Goal: Information Seeking & Learning: Learn about a topic

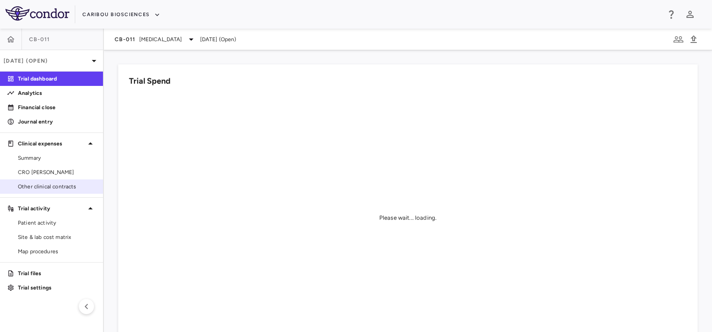
click at [33, 185] on span "Other clinical contracts" at bounding box center [57, 187] width 78 height 8
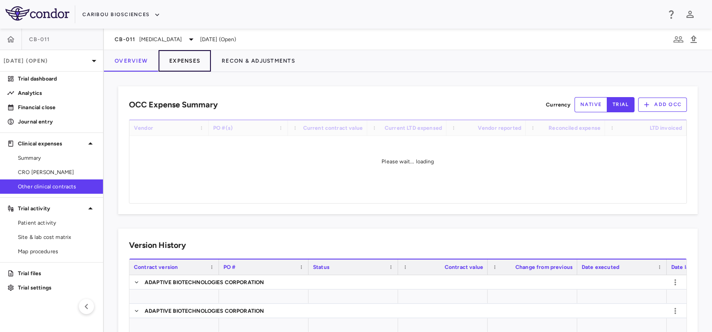
click at [191, 60] on button "Expenses" at bounding box center [185, 60] width 52 height 21
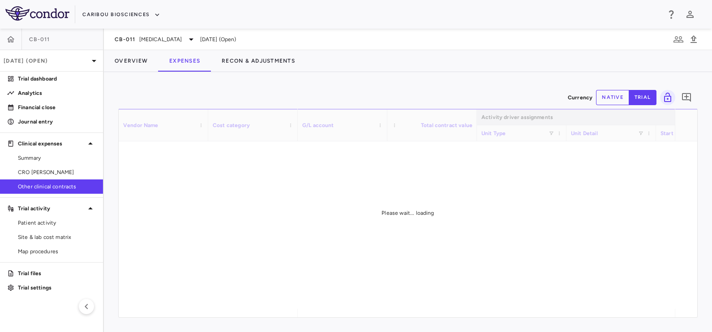
click at [263, 61] on button "Recon & Adjustments" at bounding box center [258, 60] width 95 height 21
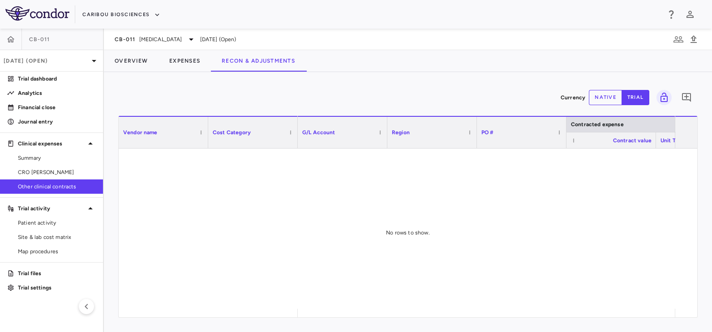
click at [602, 102] on button "native" at bounding box center [605, 97] width 33 height 15
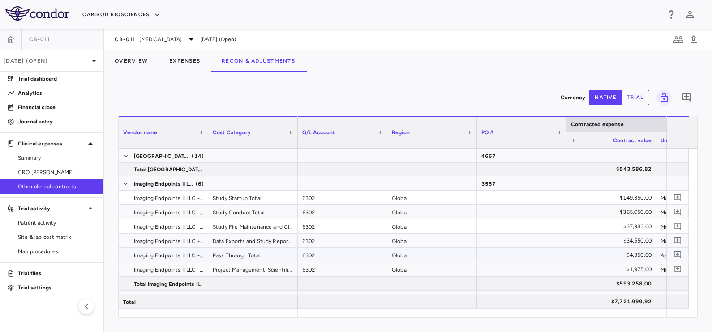
scroll to position [626, 0]
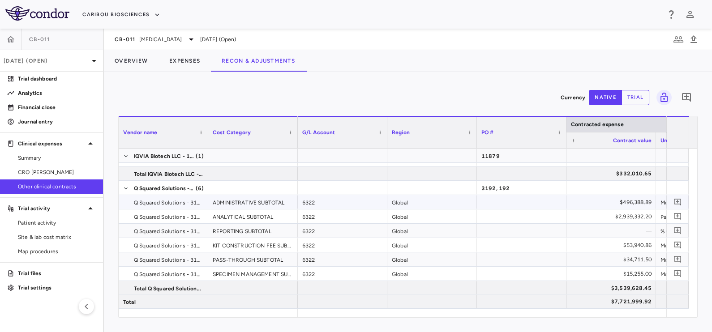
click at [542, 199] on div at bounding box center [522, 202] width 90 height 14
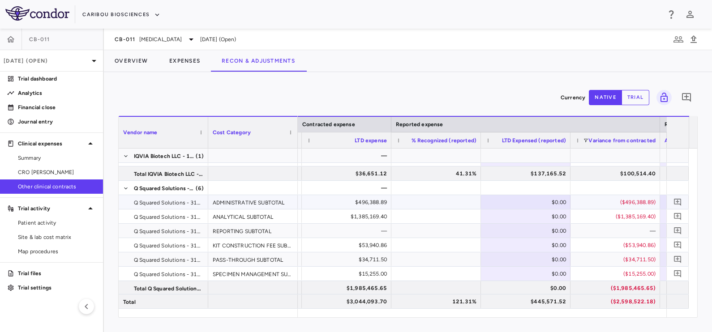
click at [463, 198] on div at bounding box center [436, 202] width 81 height 13
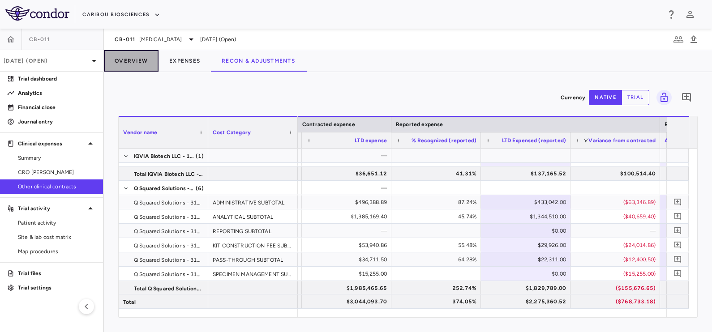
click at [139, 56] on button "Overview" at bounding box center [131, 60] width 55 height 21
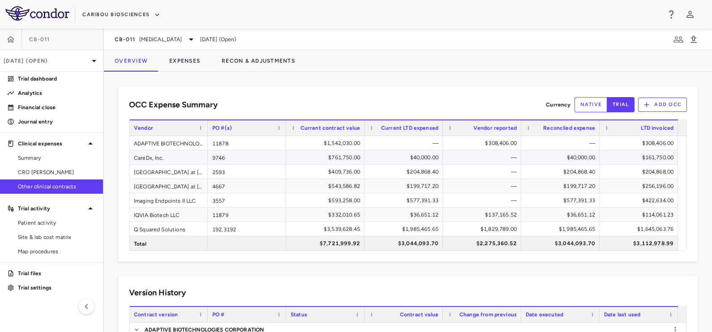
click at [159, 157] on div "CareDx, Inc." at bounding box center [168, 157] width 78 height 14
click at [256, 58] on button "Recon & Adjustments" at bounding box center [258, 60] width 95 height 21
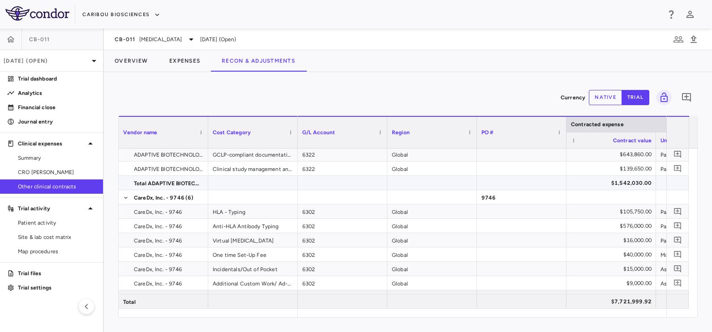
scroll to position [56, 0]
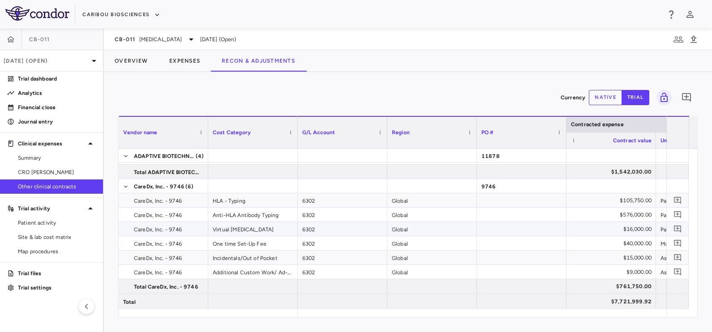
click at [163, 223] on span "CareDx, Inc. - 9746" at bounding box center [158, 230] width 48 height 14
click at [230, 202] on div "HLA - Typing" at bounding box center [253, 200] width 90 height 14
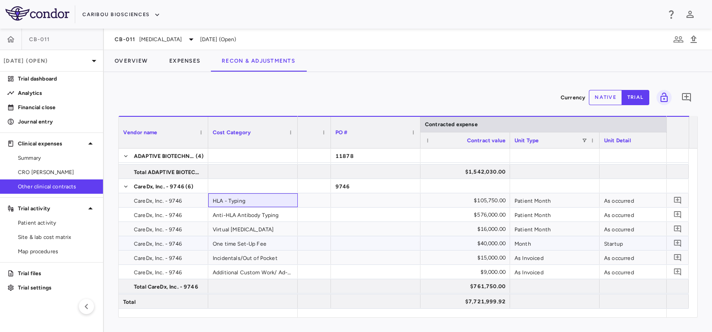
scroll to position [0, 155]
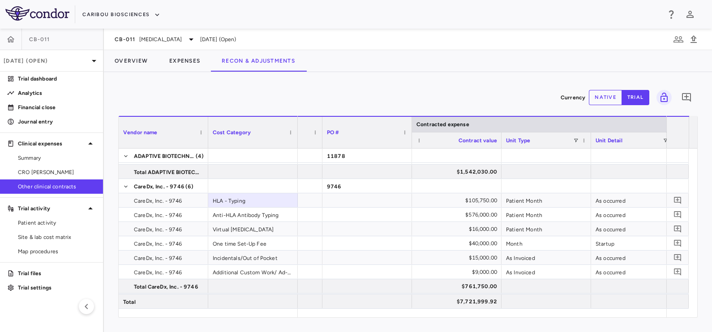
click at [609, 99] on button "native" at bounding box center [605, 97] width 33 height 15
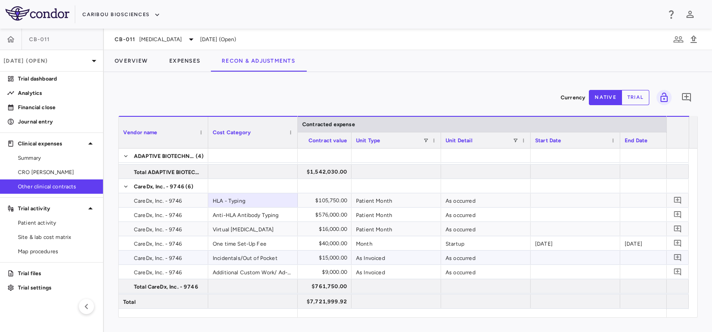
scroll to position [0, 360]
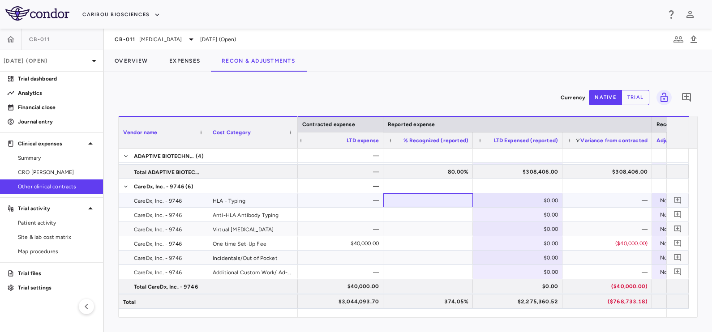
click at [427, 199] on div at bounding box center [428, 200] width 81 height 13
click at [412, 206] on div at bounding box center [428, 200] width 81 height 13
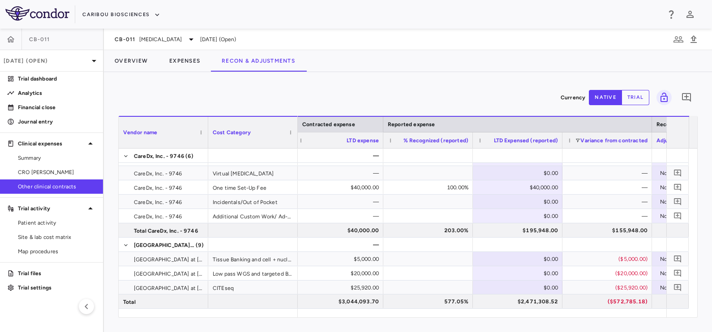
click at [39, 186] on span "Other clinical contracts" at bounding box center [57, 187] width 78 height 8
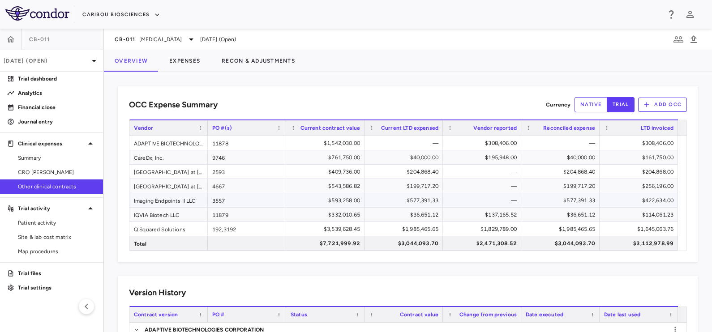
click at [230, 204] on div "3557" at bounding box center [247, 200] width 78 height 14
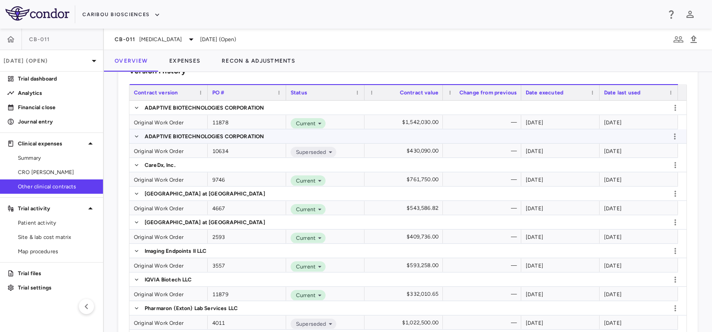
scroll to position [224, 0]
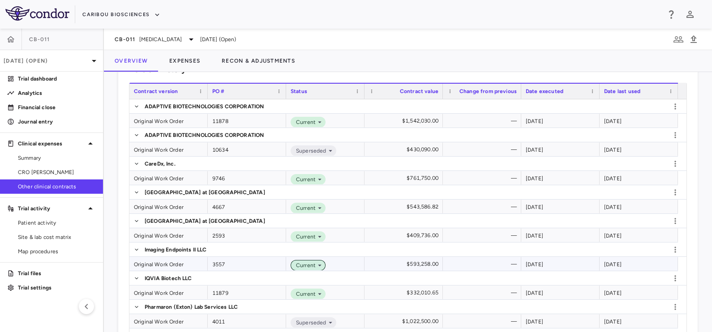
click at [312, 265] on span "Current" at bounding box center [303, 266] width 23 height 8
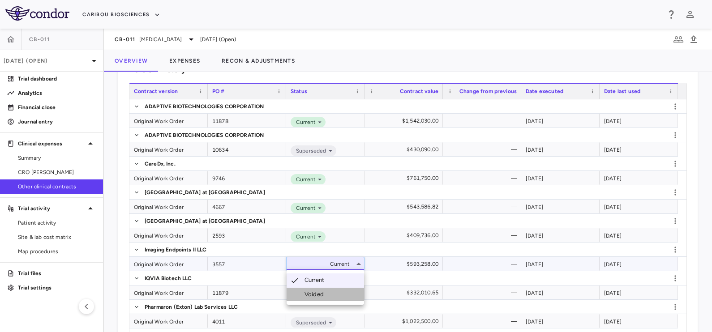
click at [316, 292] on div "Voided" at bounding box center [316, 295] width 23 height 8
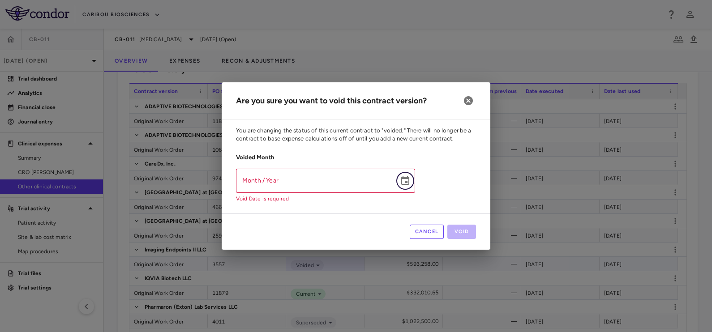
click at [405, 185] on icon "Choose date" at bounding box center [405, 181] width 11 height 11
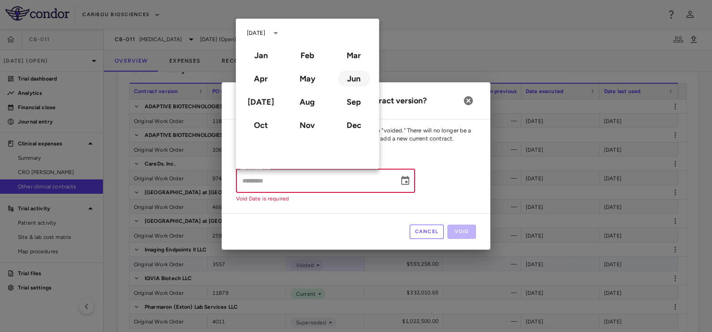
click at [351, 85] on button "Jun" at bounding box center [354, 79] width 32 height 16
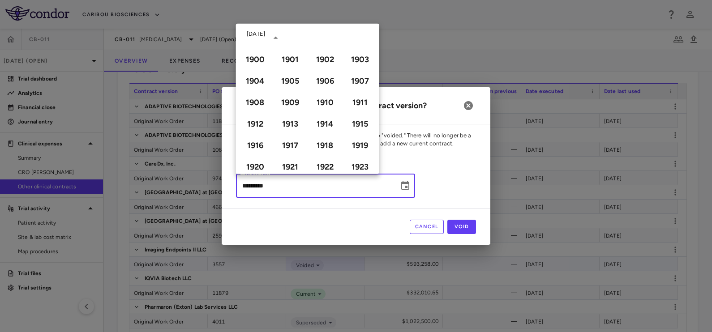
type input "*********"
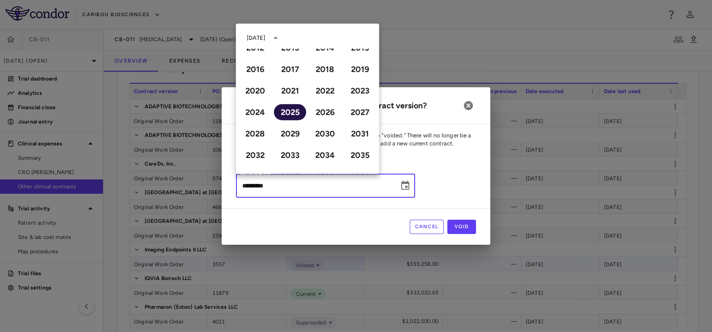
click at [294, 112] on button "2025" at bounding box center [290, 112] width 32 height 16
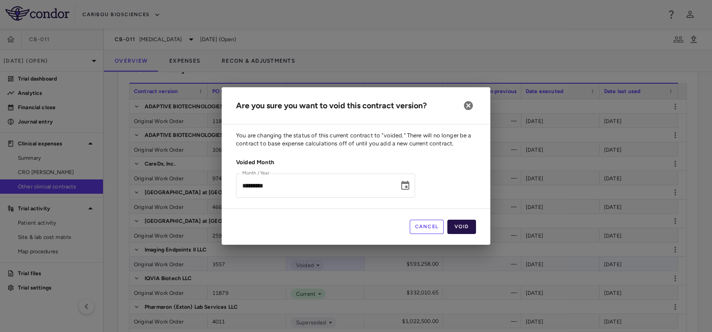
click at [462, 224] on button "Void" at bounding box center [461, 227] width 29 height 14
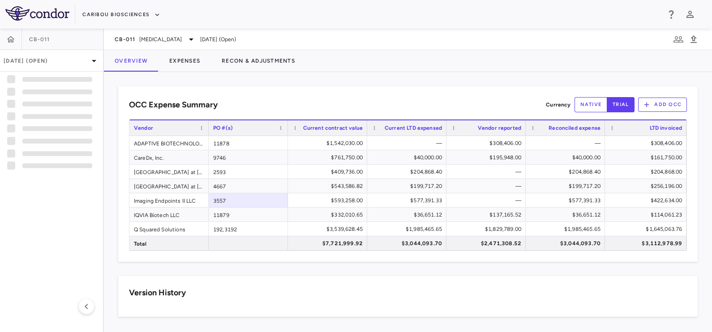
scroll to position [0, 0]
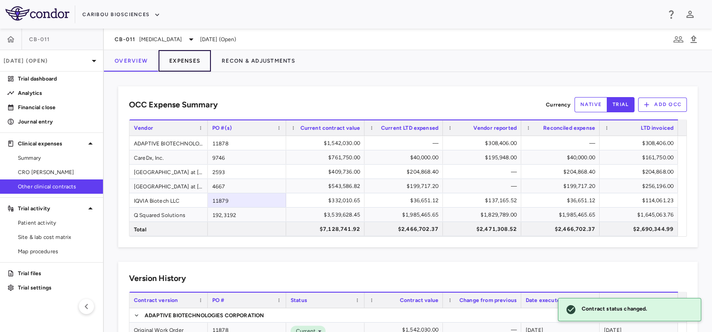
click at [192, 61] on button "Expenses" at bounding box center [185, 60] width 52 height 21
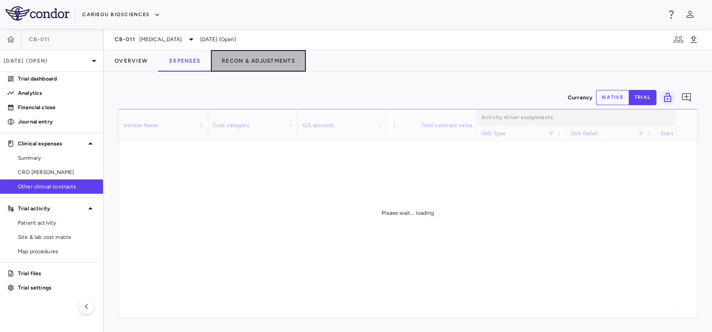
click at [237, 63] on button "Recon & Adjustments" at bounding box center [258, 60] width 95 height 21
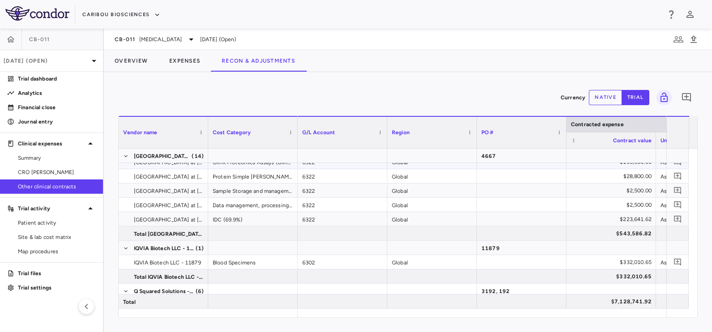
scroll to position [495, 0]
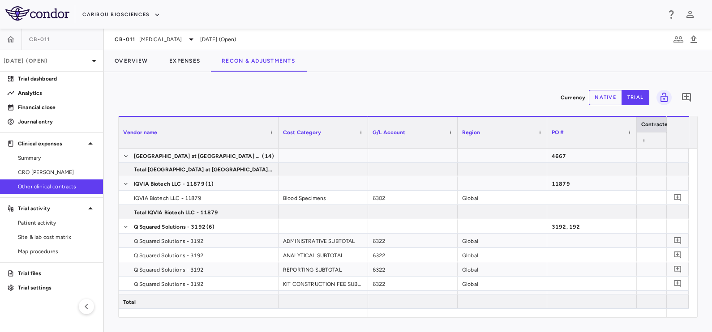
drag, startPoint x: 207, startPoint y: 134, endPoint x: 278, endPoint y: 141, distance: 70.6
click at [278, 141] on div at bounding box center [278, 132] width 4 height 31
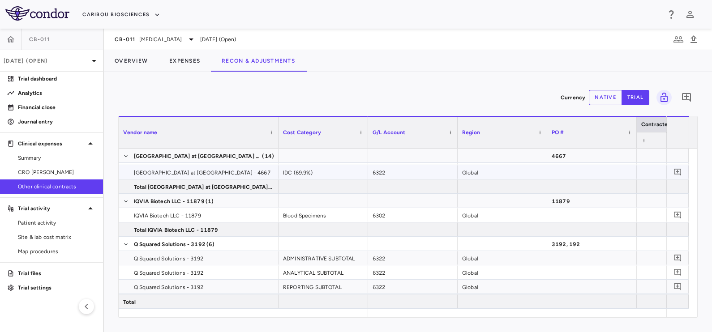
scroll to position [486, 0]
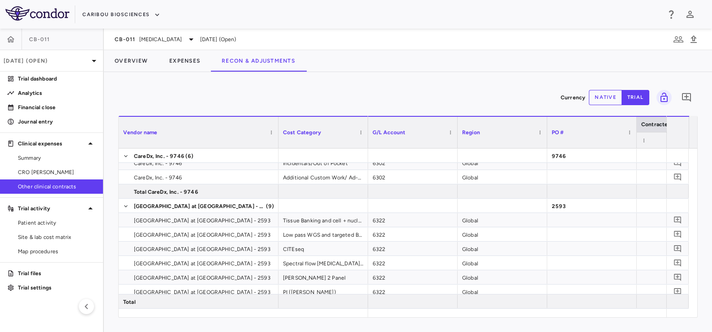
click at [599, 102] on button "native" at bounding box center [605, 97] width 33 height 15
click at [399, 240] on div "6322" at bounding box center [413, 235] width 90 height 14
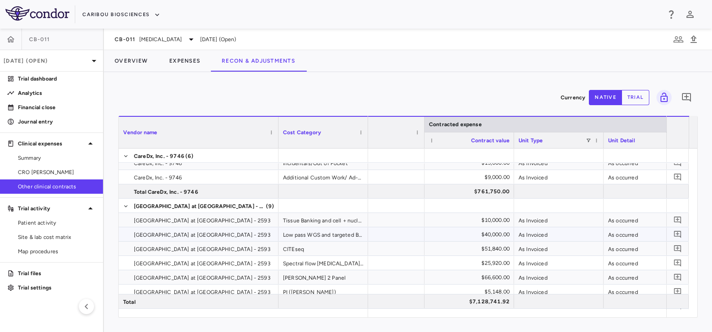
scroll to position [0, 249]
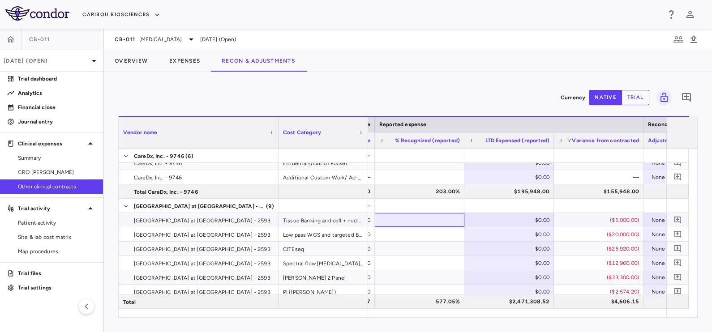
click at [434, 220] on div at bounding box center [419, 220] width 81 height 13
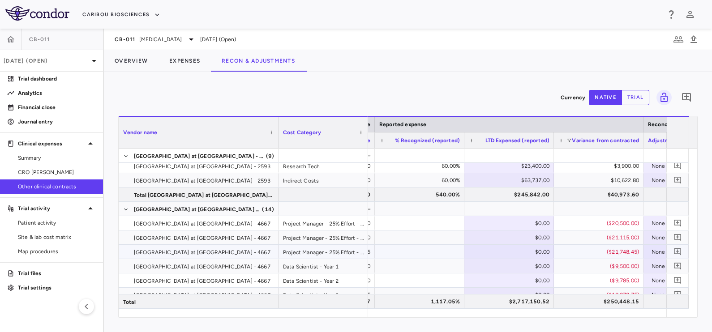
scroll to position [318, 0]
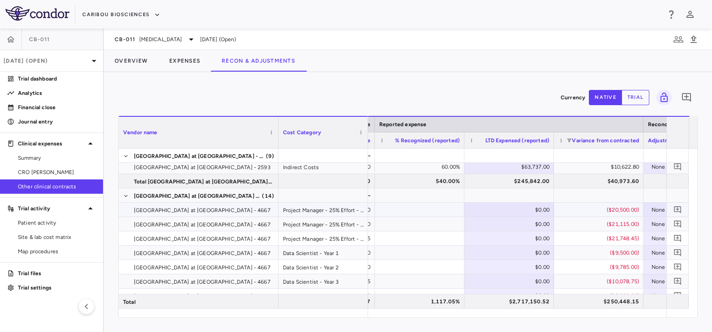
drag, startPoint x: 389, startPoint y: 204, endPoint x: 353, endPoint y: 217, distance: 38.0
click at [388, 204] on div at bounding box center [419, 209] width 81 height 13
click at [404, 219] on div at bounding box center [419, 224] width 81 height 13
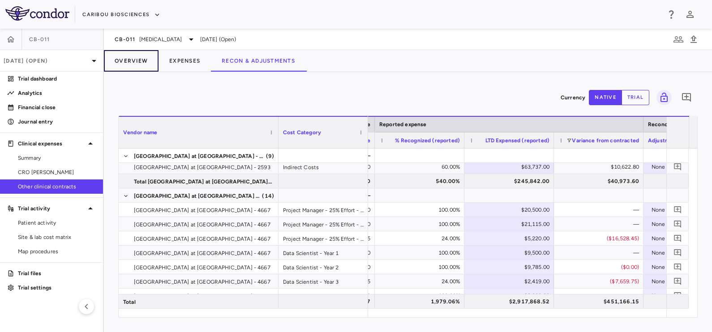
click at [124, 56] on button "Overview" at bounding box center [131, 60] width 55 height 21
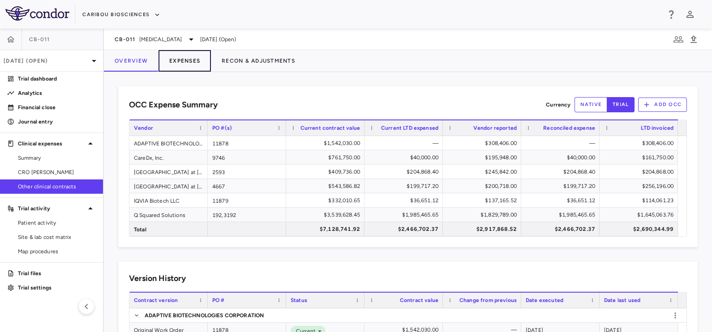
click at [190, 56] on button "Expenses" at bounding box center [185, 60] width 52 height 21
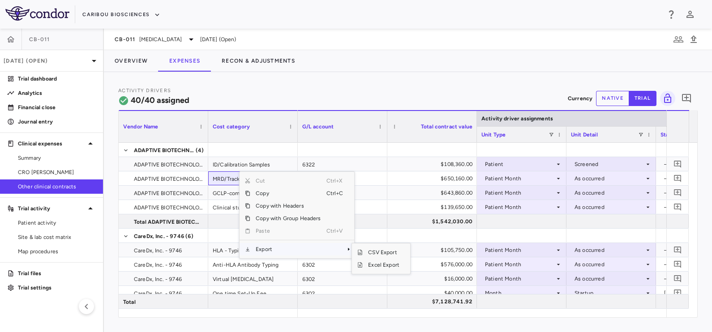
click at [276, 249] on span "Export" at bounding box center [288, 249] width 76 height 13
click at [340, 253] on span "Context Menu" at bounding box center [337, 249] width 20 height 13
click at [370, 266] on span "Excel Export" at bounding box center [384, 265] width 42 height 13
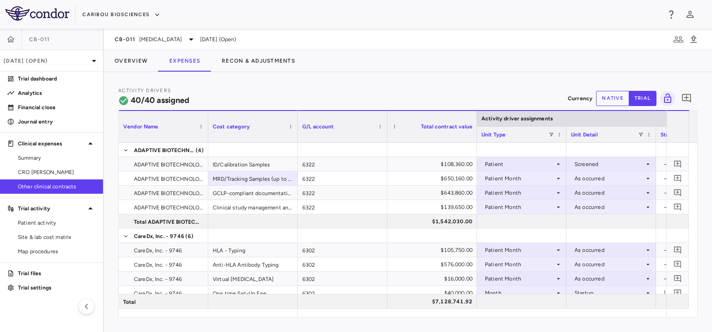
drag, startPoint x: 244, startPoint y: 85, endPoint x: 135, endPoint y: 74, distance: 109.0
click at [244, 85] on div "Activity Drivers 40/40 assigned Currency native trial 0 Vendor Name Drag here t…" at bounding box center [408, 202] width 608 height 260
click at [120, 67] on button "Overview" at bounding box center [131, 60] width 55 height 21
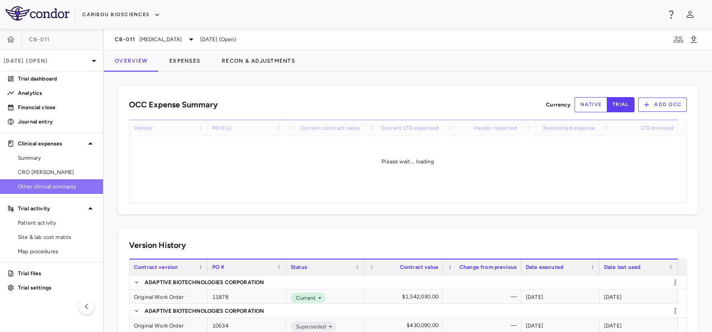
click at [43, 181] on link "Other clinical contracts" at bounding box center [51, 186] width 103 height 13
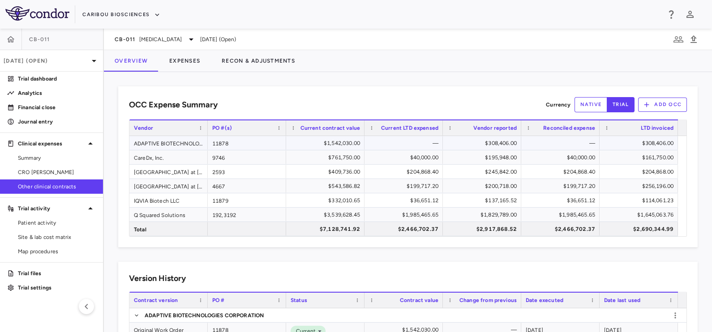
click at [180, 143] on div "ADAPTIVE BIOTECHNOLOGIES CORPORATION" at bounding box center [168, 143] width 78 height 14
click at [327, 144] on div "$1,542,030.00" at bounding box center [327, 143] width 66 height 14
click at [490, 139] on div "$308,406.00" at bounding box center [484, 143] width 66 height 14
click at [546, 143] on div "—" at bounding box center [562, 143] width 66 height 14
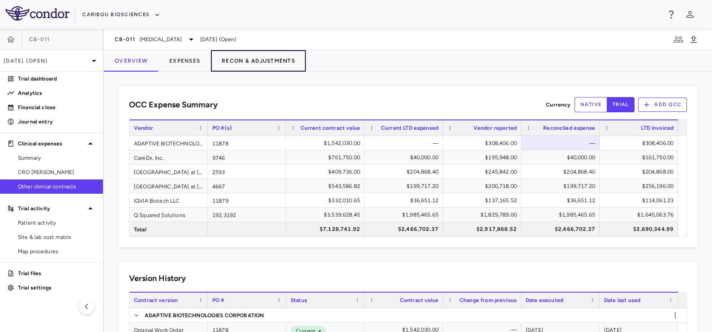
click at [248, 60] on button "Recon & Adjustments" at bounding box center [258, 60] width 95 height 21
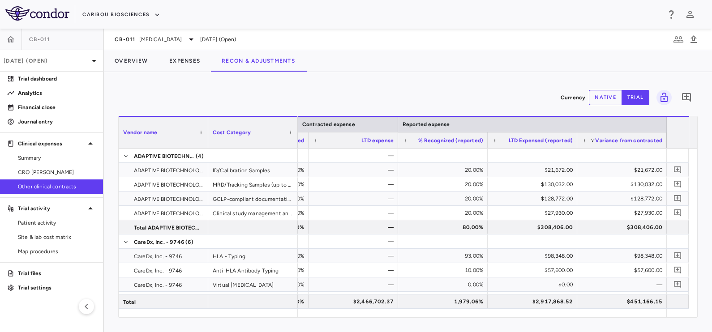
scroll to position [0, 1243]
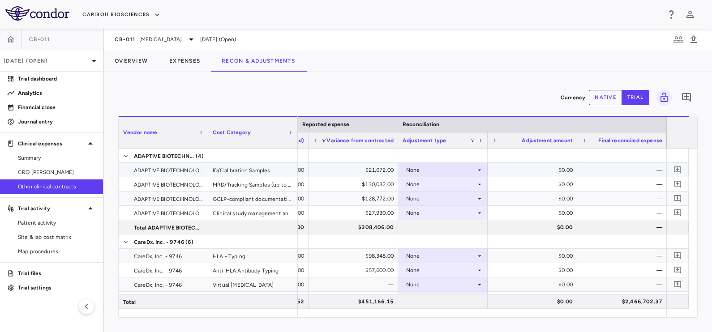
click at [469, 164] on div "None" at bounding box center [441, 170] width 70 height 14
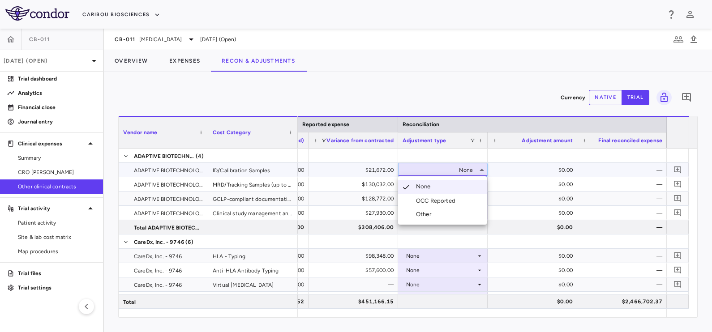
click at [434, 202] on div "OCC Reported" at bounding box center [437, 201] width 43 height 8
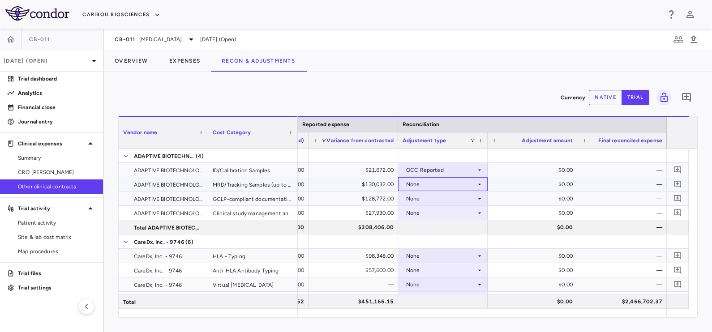
click at [441, 185] on div "None" at bounding box center [441, 184] width 70 height 14
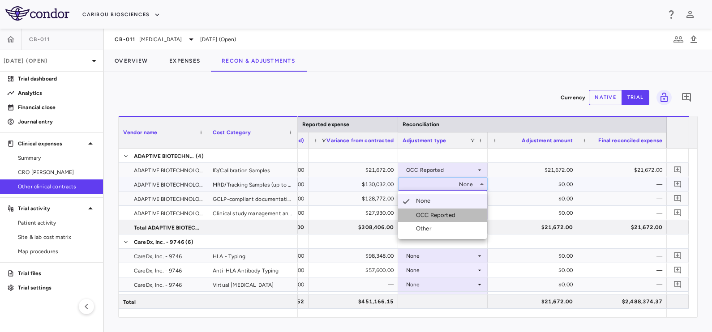
click at [441, 216] on div "OCC Reported" at bounding box center [437, 215] width 43 height 8
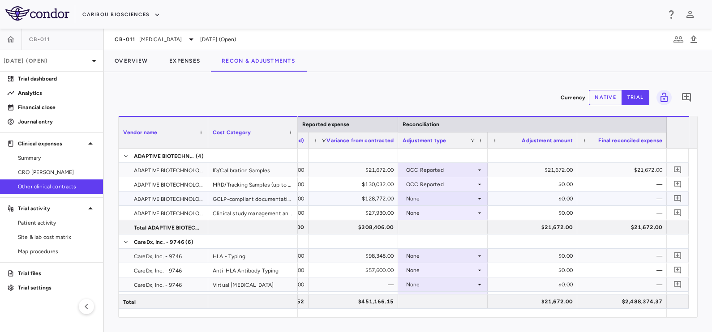
click at [438, 199] on div "None" at bounding box center [441, 199] width 70 height 14
click at [437, 229] on div "OCC Reported" at bounding box center [437, 230] width 43 height 8
click at [434, 214] on div "None" at bounding box center [441, 213] width 70 height 14
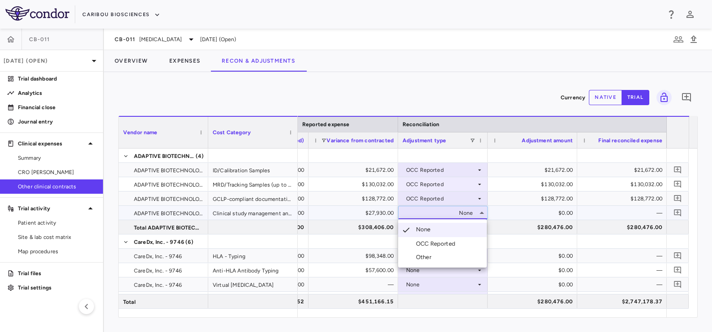
click at [438, 245] on div "OCC Reported" at bounding box center [437, 244] width 43 height 8
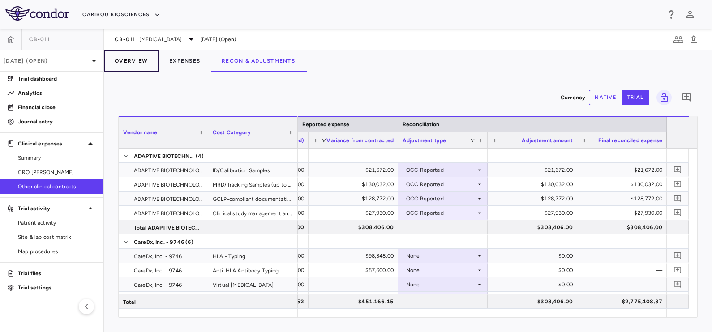
click at [117, 60] on button "Overview" at bounding box center [131, 60] width 55 height 21
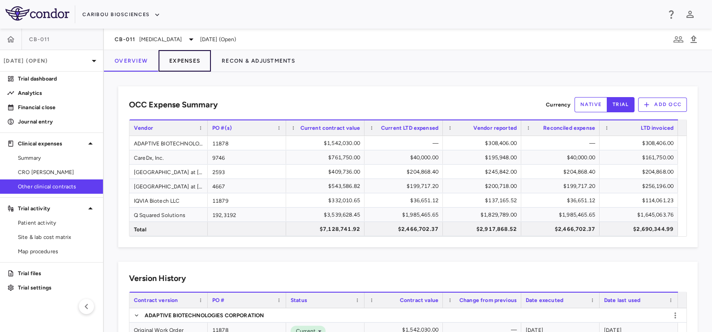
click at [179, 61] on button "Expenses" at bounding box center [185, 60] width 52 height 21
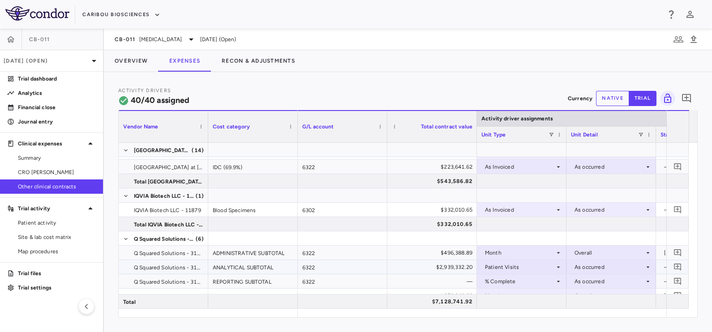
scroll to position [560, 0]
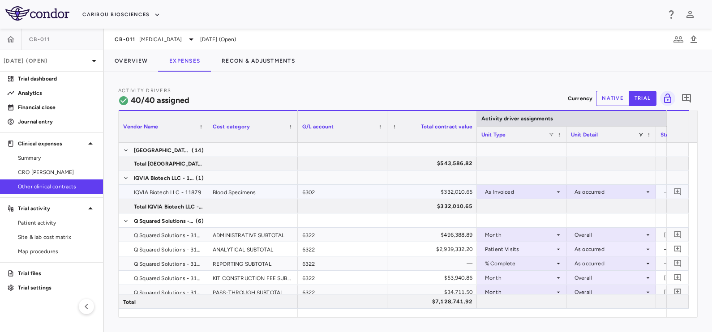
click at [266, 196] on div "Blood Specimens" at bounding box center [253, 192] width 90 height 14
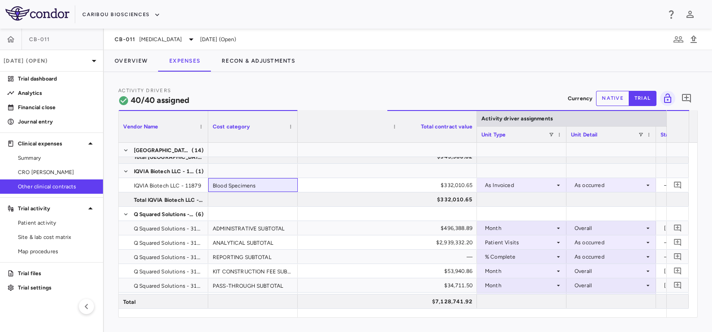
scroll to position [0, 472]
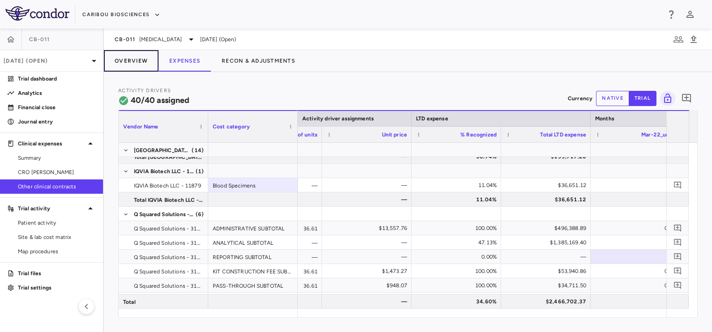
click at [140, 63] on button "Overview" at bounding box center [131, 60] width 55 height 21
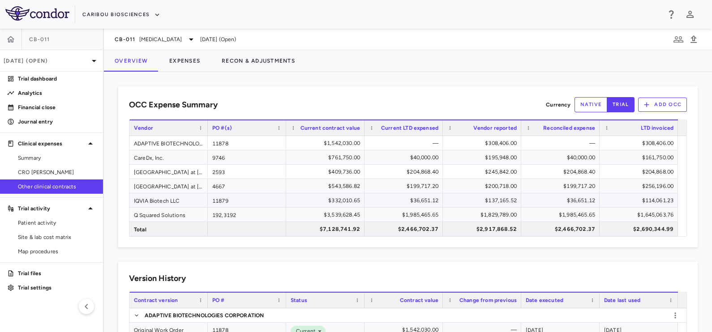
click at [155, 200] on div "IQVIA Biotech LLC" at bounding box center [168, 200] width 78 height 14
click at [410, 198] on div "$36,651.12" at bounding box center [406, 200] width 66 height 14
click at [477, 198] on div "$137,165.52" at bounding box center [484, 200] width 66 height 14
click at [267, 67] on button "Recon & Adjustments" at bounding box center [258, 60] width 95 height 21
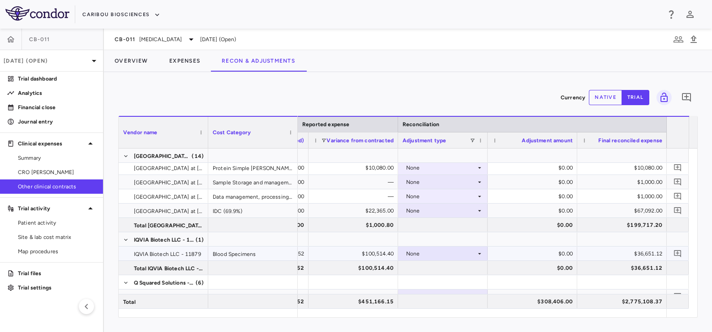
click at [455, 251] on div "None" at bounding box center [441, 254] width 70 height 14
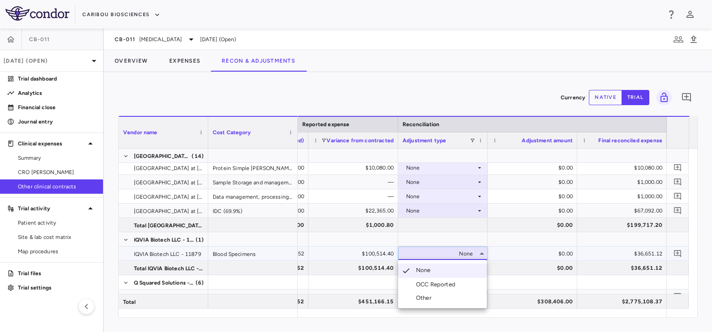
click at [441, 284] on div "OCC Reported" at bounding box center [437, 285] width 43 height 8
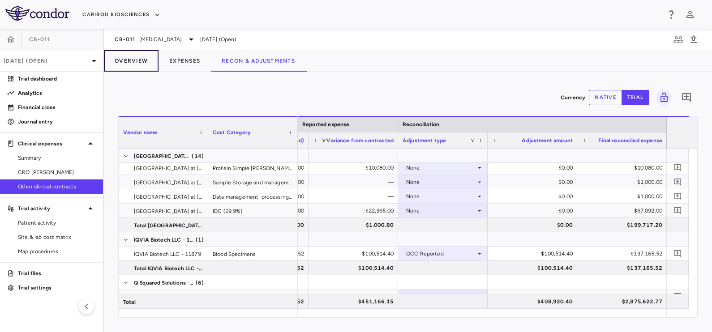
click at [134, 56] on button "Overview" at bounding box center [131, 60] width 55 height 21
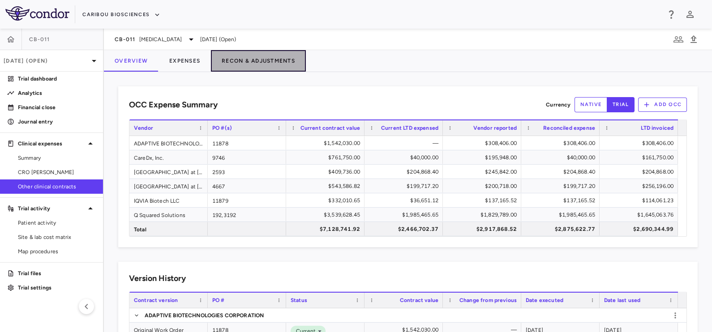
click at [237, 61] on button "Recon & Adjustments" at bounding box center [258, 60] width 95 height 21
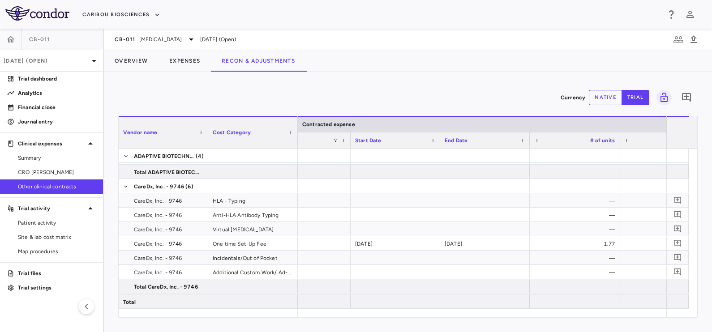
scroll to position [0, 1243]
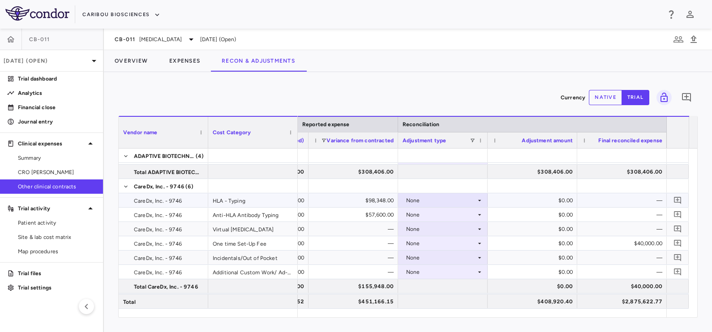
click at [425, 198] on div "None" at bounding box center [441, 200] width 70 height 14
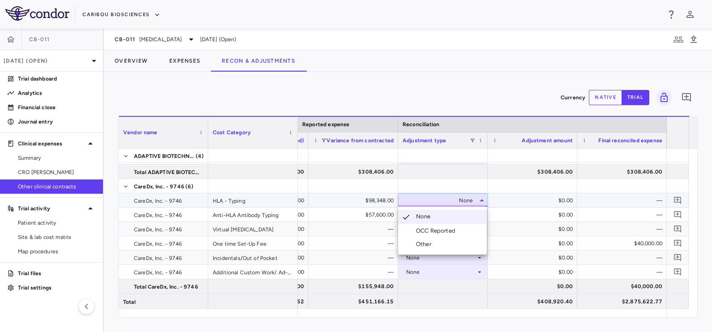
click at [424, 227] on div "OCC Reported" at bounding box center [437, 231] width 43 height 8
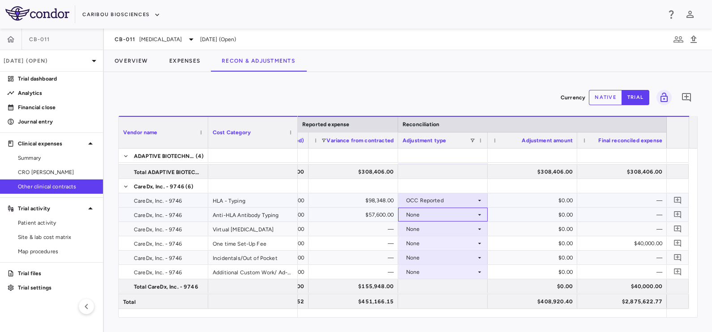
click at [426, 211] on div "None" at bounding box center [441, 215] width 70 height 14
click at [427, 211] on div "None" at bounding box center [441, 215] width 70 height 14
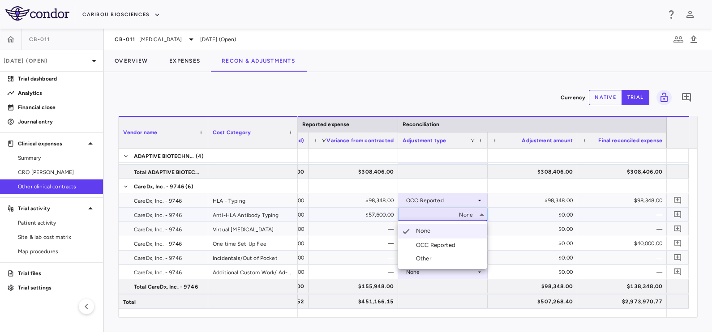
click at [451, 251] on li "OCC Reported" at bounding box center [442, 245] width 89 height 13
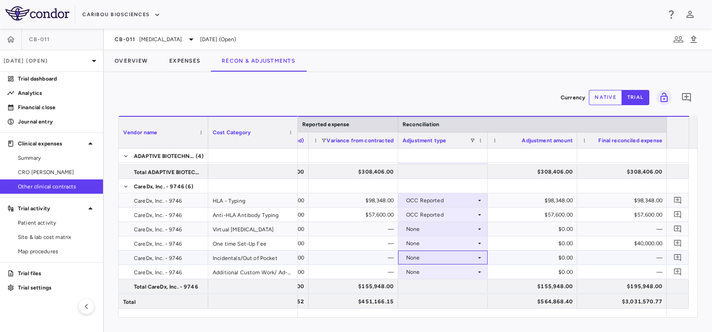
click at [430, 258] on div "None" at bounding box center [441, 258] width 70 height 14
click at [430, 256] on div at bounding box center [356, 166] width 712 height 332
click at [427, 271] on div "None" at bounding box center [441, 272] width 70 height 14
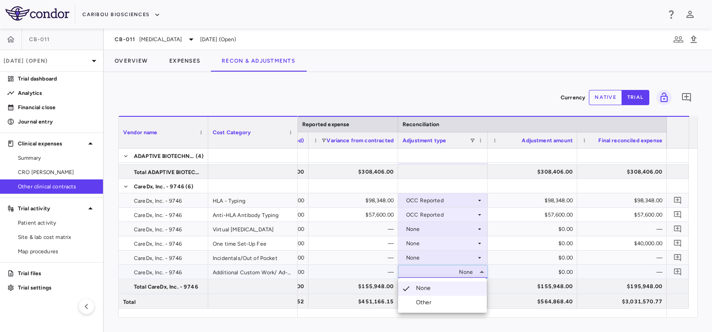
click at [427, 271] on div at bounding box center [356, 166] width 712 height 332
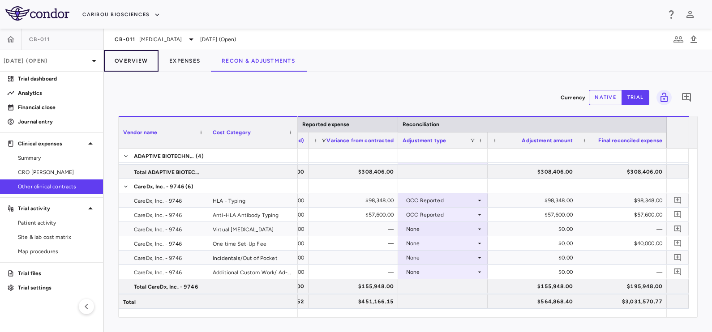
click at [139, 68] on button "Overview" at bounding box center [131, 60] width 55 height 21
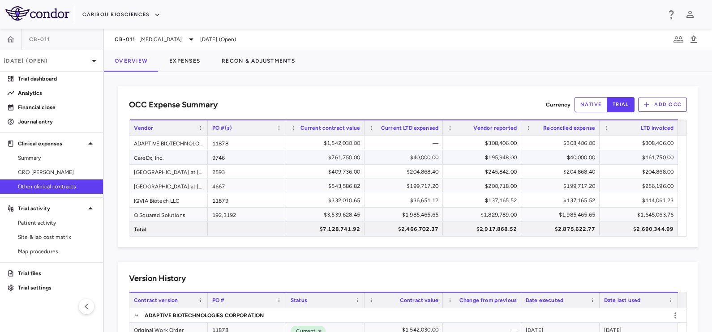
click at [172, 151] on div "CareDx, Inc." at bounding box center [168, 157] width 78 height 14
click at [269, 62] on button "Recon & Adjustments" at bounding box center [258, 60] width 95 height 21
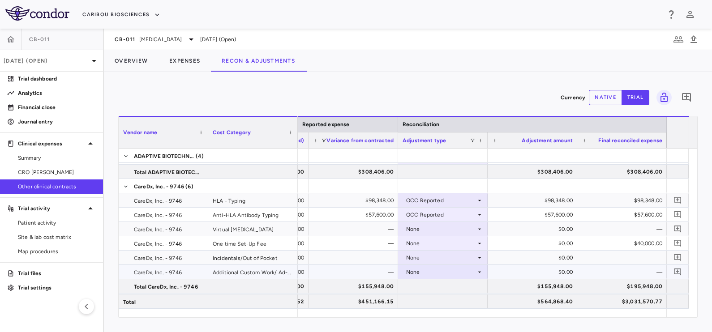
scroll to position [112, 0]
click at [138, 55] on button "Overview" at bounding box center [131, 60] width 55 height 21
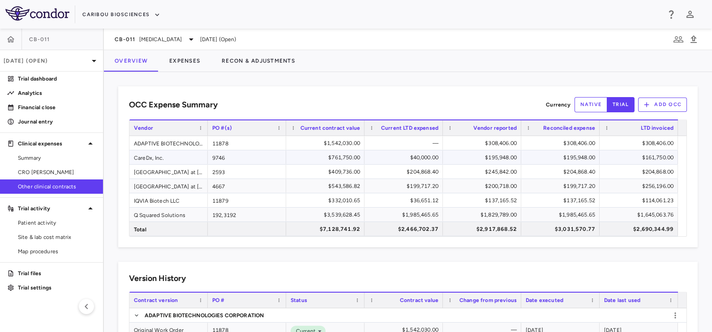
click at [580, 154] on div "$195,948.00" at bounding box center [562, 157] width 66 height 14
click at [172, 159] on div "CareDx, Inc." at bounding box center [168, 157] width 78 height 14
click at [247, 60] on button "Recon & Adjustments" at bounding box center [258, 60] width 95 height 21
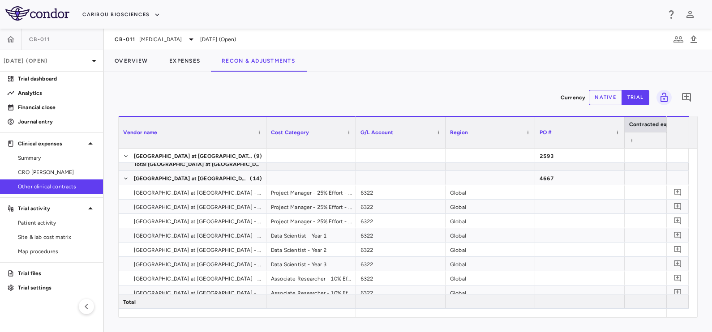
drag, startPoint x: 208, startPoint y: 124, endPoint x: 266, endPoint y: 150, distance: 64.1
click at [266, 150] on div "Vendor name Cost Category Contracted expense G/L Account" at bounding box center [408, 217] width 579 height 202
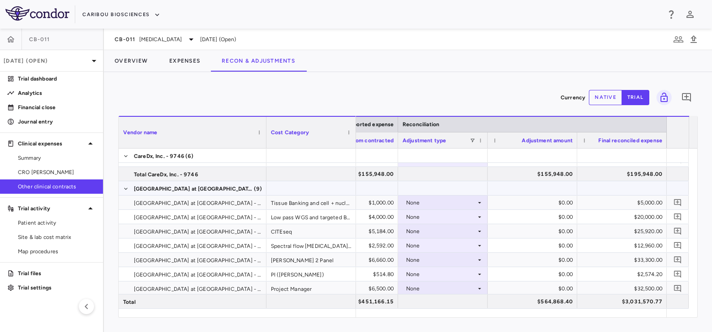
click at [422, 193] on div at bounding box center [443, 188] width 81 height 13
click at [430, 206] on div "None" at bounding box center [441, 203] width 70 height 14
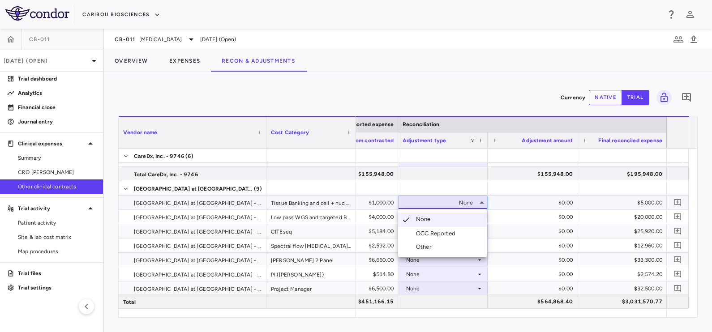
click at [427, 231] on div "OCC Reported" at bounding box center [437, 234] width 43 height 8
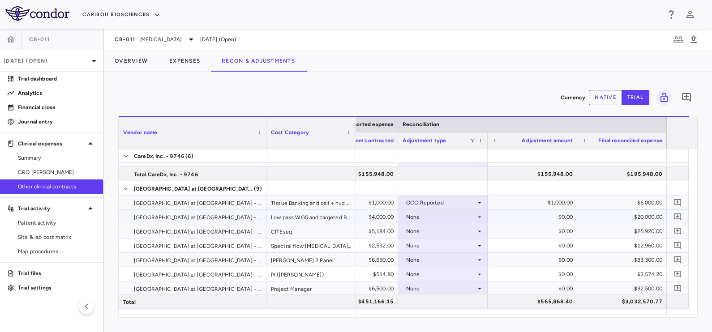
click at [420, 217] on div "None" at bounding box center [441, 217] width 70 height 14
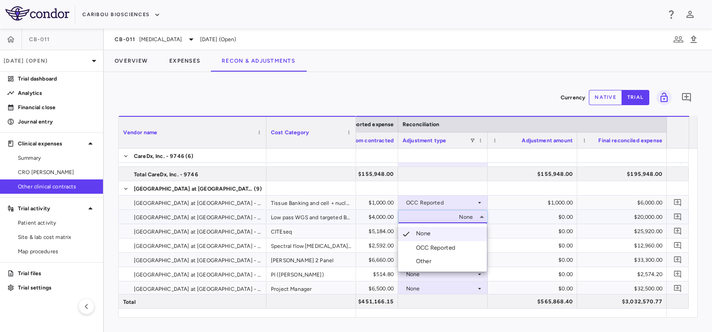
click at [431, 244] on div "OCC Reported" at bounding box center [437, 248] width 43 height 8
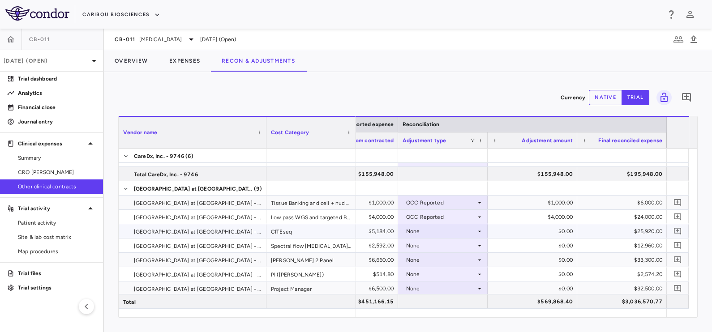
click at [454, 235] on div "None" at bounding box center [441, 231] width 70 height 14
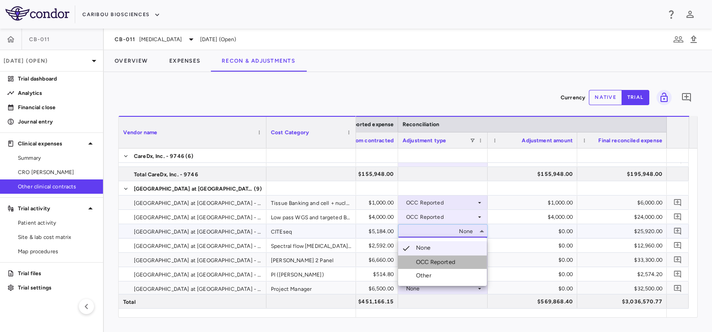
click at [436, 262] on div "OCC Reported" at bounding box center [437, 262] width 43 height 8
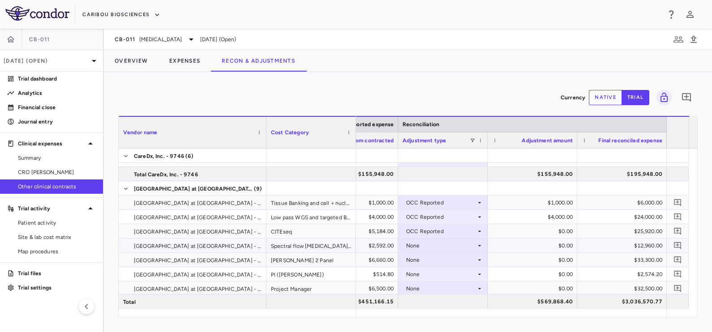
click at [422, 248] on div "None" at bounding box center [441, 246] width 70 height 14
click at [426, 246] on div "None" at bounding box center [441, 246] width 70 height 14
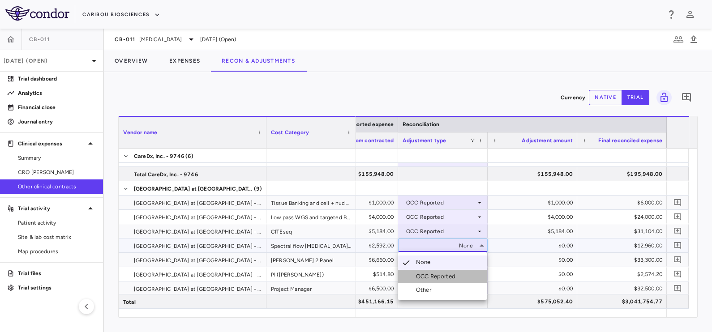
click at [439, 276] on div "OCC Reported" at bounding box center [437, 277] width 43 height 8
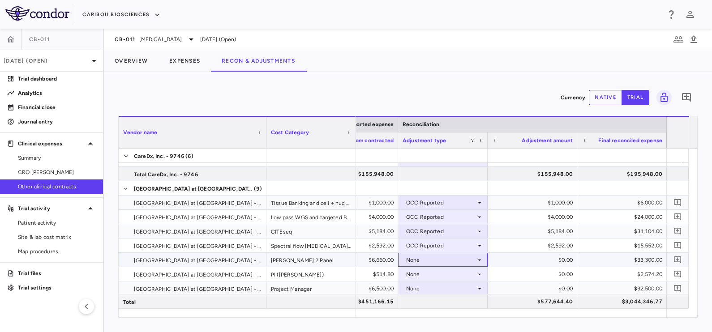
click at [422, 260] on div "None" at bounding box center [441, 260] width 70 height 14
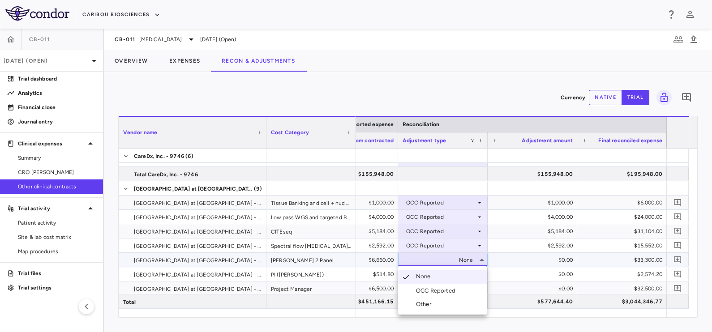
click at [436, 295] on div "OCC Reported" at bounding box center [437, 291] width 43 height 8
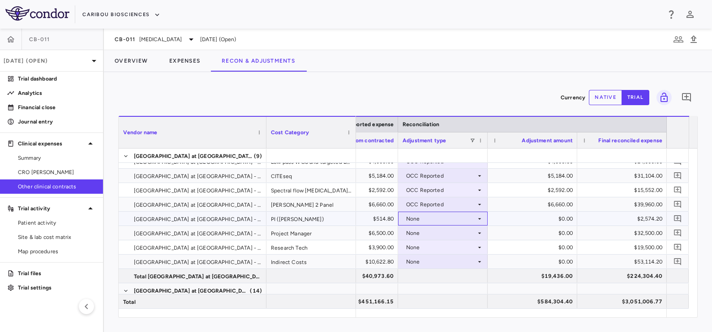
click at [434, 221] on div "None" at bounding box center [441, 219] width 70 height 14
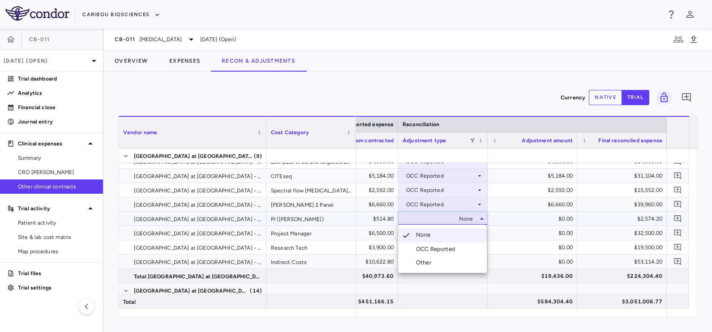
click at [439, 245] on li "OCC Reported" at bounding box center [442, 249] width 89 height 13
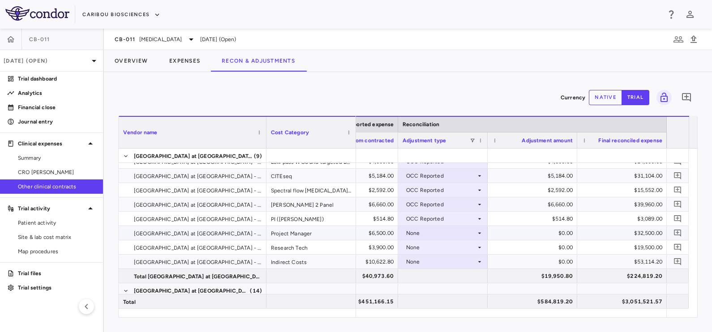
click at [438, 234] on div "None" at bounding box center [441, 233] width 70 height 14
click at [439, 262] on div "OCC Reported" at bounding box center [437, 264] width 43 height 8
click at [440, 246] on div "None" at bounding box center [441, 248] width 70 height 14
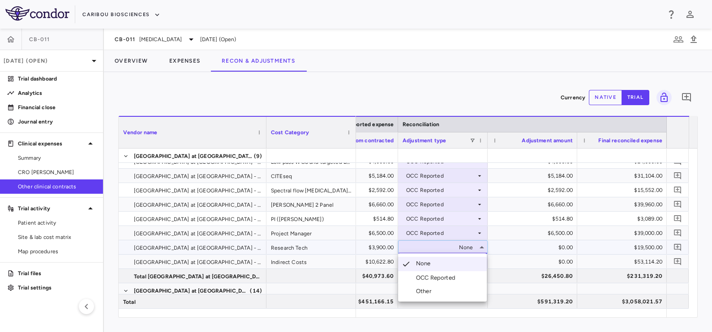
click at [446, 278] on div "OCC Reported" at bounding box center [437, 278] width 43 height 8
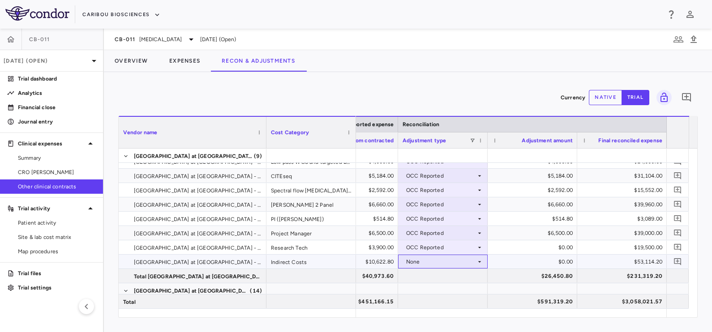
click at [445, 262] on div "None" at bounding box center [441, 262] width 70 height 14
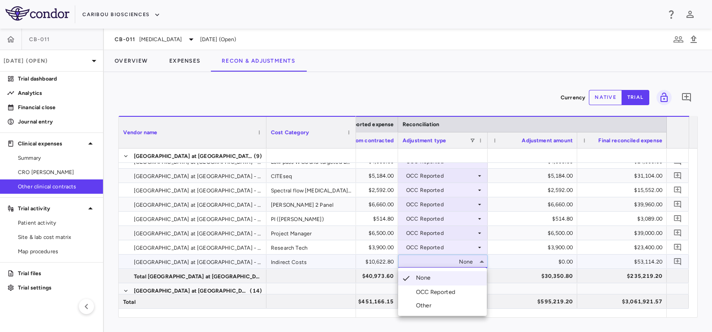
click at [443, 290] on div "OCC Reported" at bounding box center [437, 292] width 43 height 8
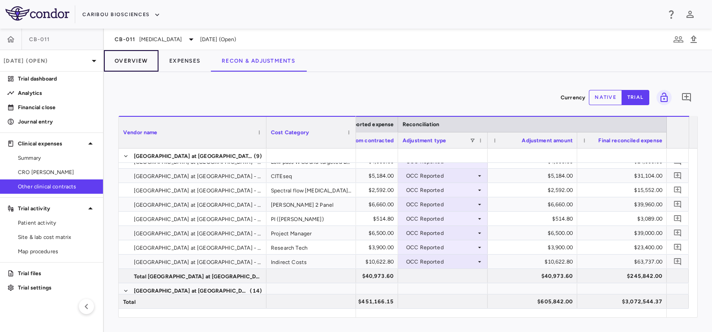
click at [143, 60] on button "Overview" at bounding box center [131, 60] width 55 height 21
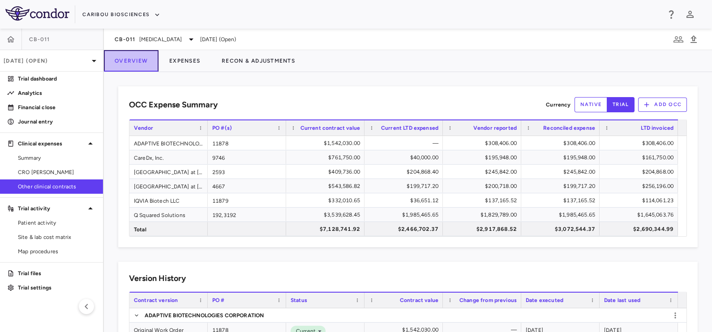
click at [130, 64] on button "Overview" at bounding box center [131, 60] width 55 height 21
click at [181, 39] on span "[MEDICAL_DATA]" at bounding box center [160, 39] width 43 height 8
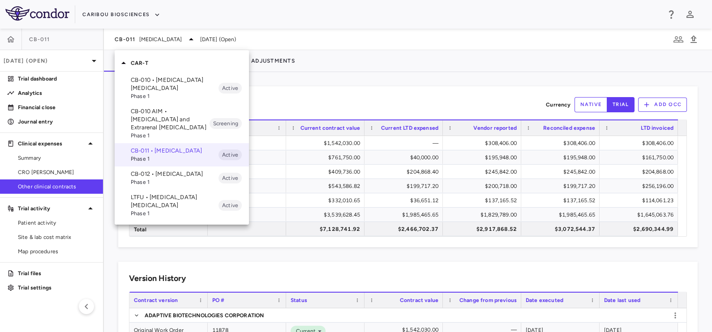
click at [163, 177] on p "CB-012 • [MEDICAL_DATA]" at bounding box center [175, 174] width 88 height 8
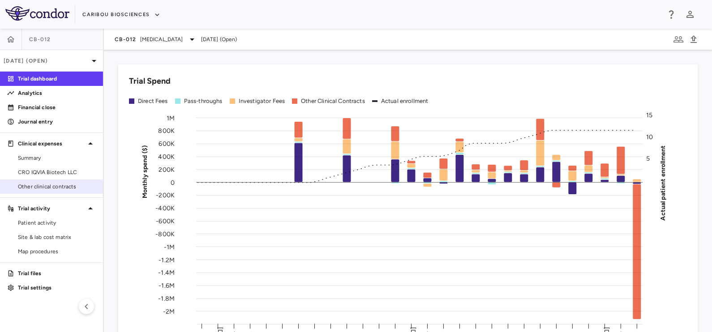
click at [53, 184] on span "Other clinical contracts" at bounding box center [57, 187] width 78 height 8
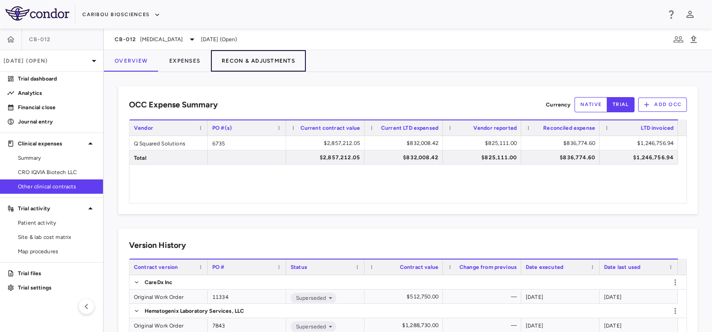
click at [241, 60] on button "Recon & Adjustments" at bounding box center [258, 60] width 95 height 21
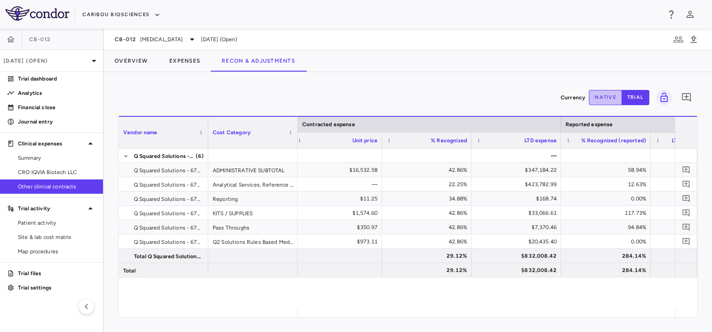
click at [602, 95] on button "native" at bounding box center [605, 97] width 33 height 15
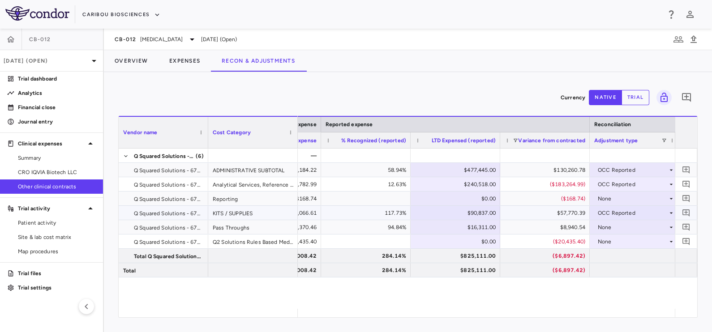
click at [441, 215] on div "$90,837.00" at bounding box center [457, 213] width 77 height 14
click at [374, 215] on div "117.73%" at bounding box center [367, 213] width 77 height 14
click at [381, 228] on div "94.84%" at bounding box center [367, 227] width 77 height 14
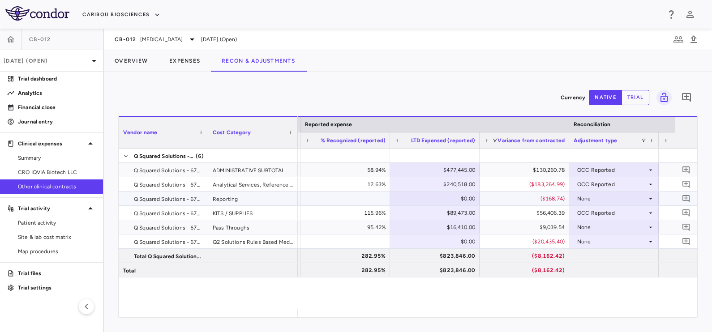
click at [587, 199] on div "None" at bounding box center [612, 199] width 70 height 14
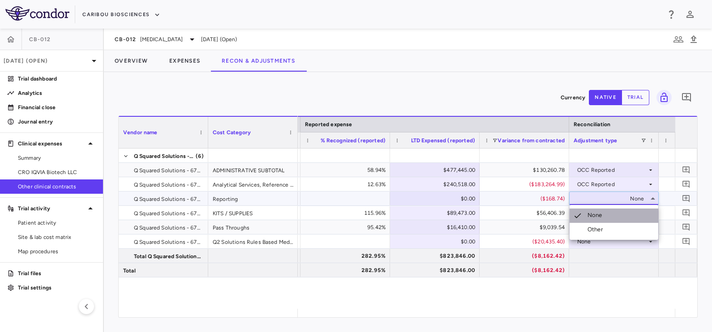
click at [597, 217] on div "None" at bounding box center [597, 215] width 18 height 9
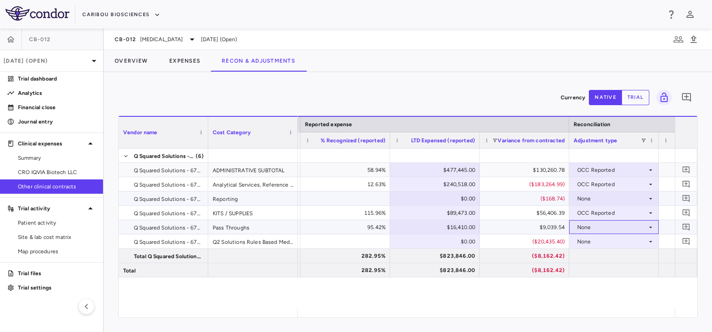
click at [597, 228] on div "None" at bounding box center [612, 227] width 70 height 14
click at [598, 258] on div "OCC Reported" at bounding box center [609, 258] width 43 height 8
click at [598, 242] on div "None" at bounding box center [612, 242] width 70 height 14
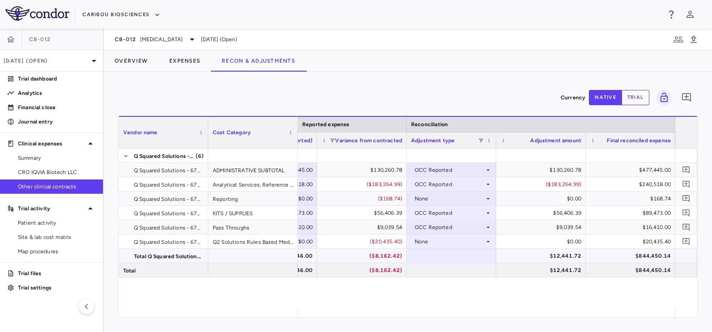
click at [632, 254] on div "$844,450.14" at bounding box center [632, 256] width 77 height 14
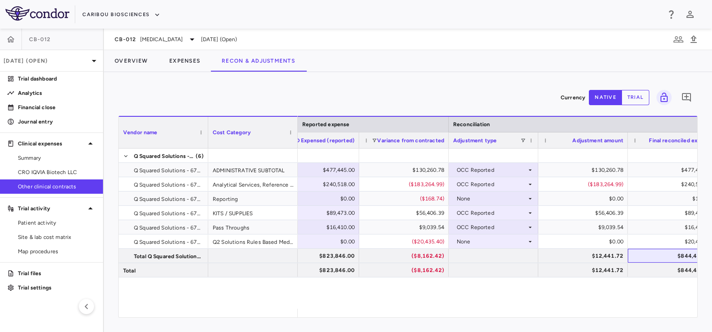
scroll to position [0, 1189]
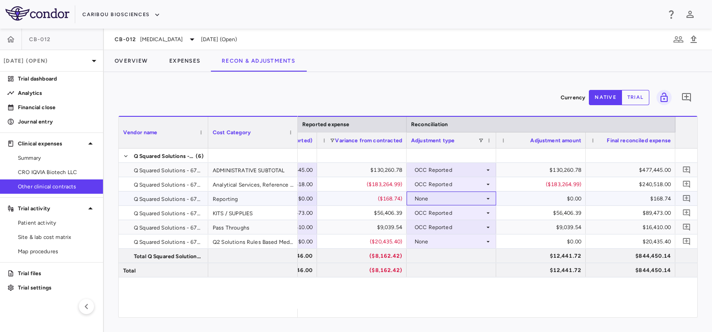
click at [462, 199] on div "None" at bounding box center [450, 199] width 70 height 14
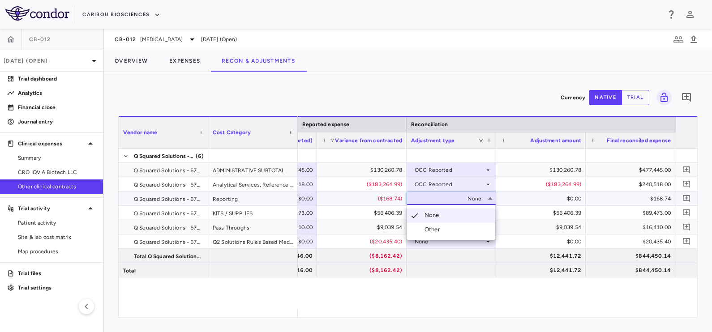
click at [445, 228] on li "Other" at bounding box center [451, 229] width 89 height 13
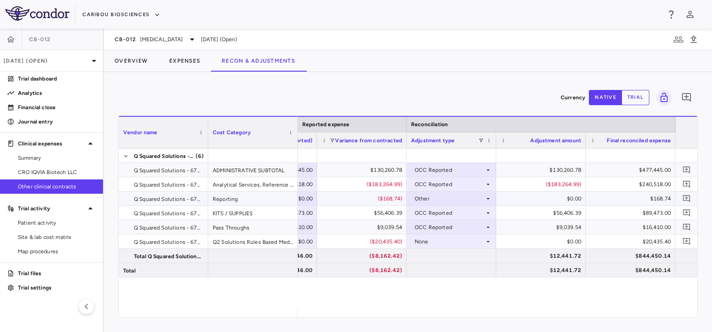
click at [533, 198] on div "$0.00" at bounding box center [542, 199] width 77 height 14
click at [534, 198] on div "$0.00" at bounding box center [542, 199] width 77 height 14
type input "*******"
click at [456, 244] on div "None" at bounding box center [450, 242] width 70 height 14
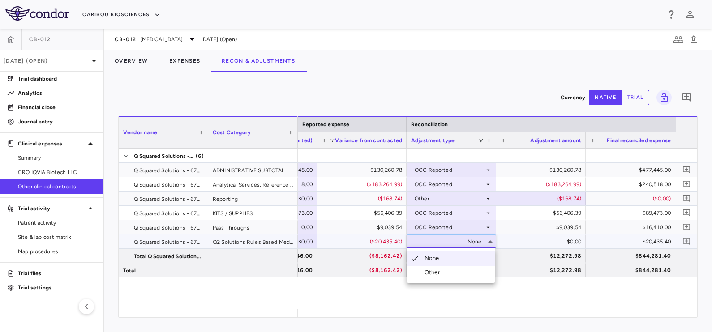
click at [453, 273] on li "Other" at bounding box center [451, 272] width 89 height 13
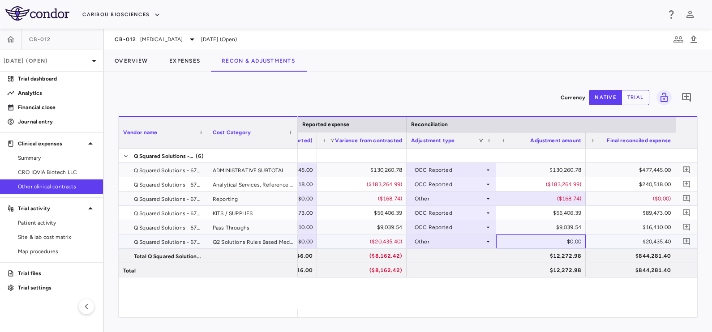
click at [551, 242] on div "$0.00" at bounding box center [542, 242] width 77 height 14
click at [553, 242] on div "$0.00" at bounding box center [542, 242] width 77 height 14
type input "*"
type input "*********"
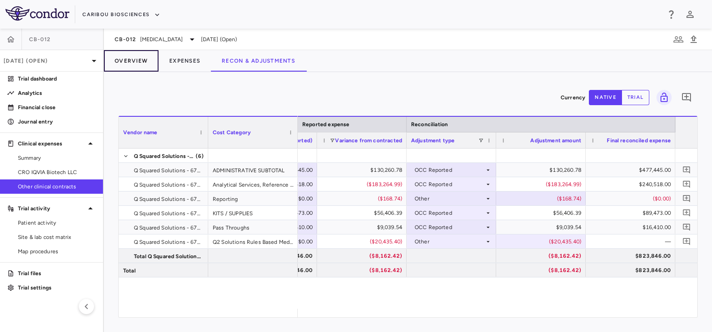
click at [123, 59] on button "Overview" at bounding box center [131, 60] width 55 height 21
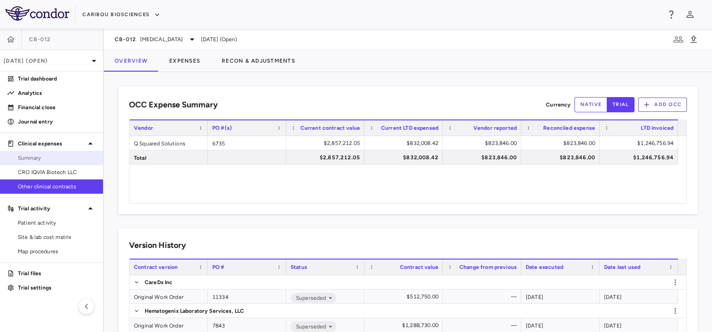
click at [27, 159] on span "Summary" at bounding box center [57, 158] width 78 height 8
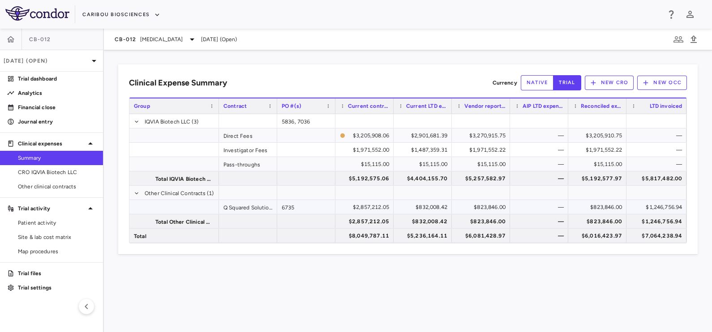
drag, startPoint x: 486, startPoint y: 206, endPoint x: 528, endPoint y: 234, distance: 49.7
click at [486, 207] on div "$823,846.00" at bounding box center [483, 207] width 46 height 14
click at [600, 208] on div "$823,846.00" at bounding box center [599, 207] width 46 height 14
click at [484, 235] on div "$6,081,428.97" at bounding box center [483, 236] width 46 height 14
click at [420, 235] on div "$5,236,164.11" at bounding box center [425, 236] width 46 height 14
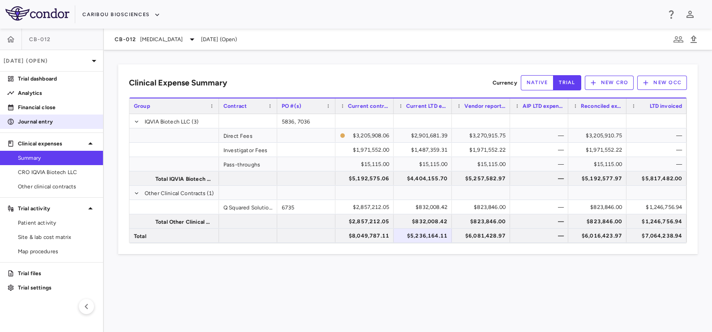
click at [47, 120] on p "Journal entry" at bounding box center [57, 122] width 78 height 8
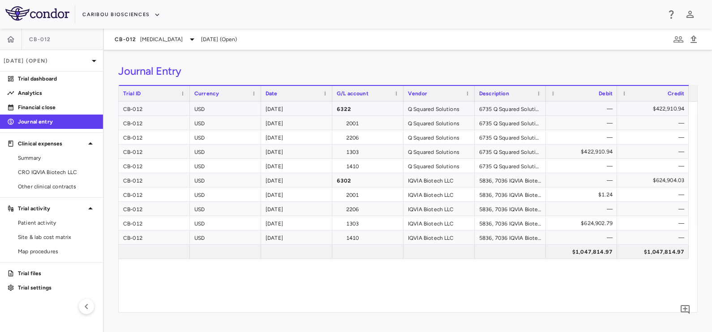
click at [655, 107] on div "$422,910.94" at bounding box center [654, 109] width 59 height 14
click at [560, 152] on div "$422,910.94" at bounding box center [583, 152] width 59 height 14
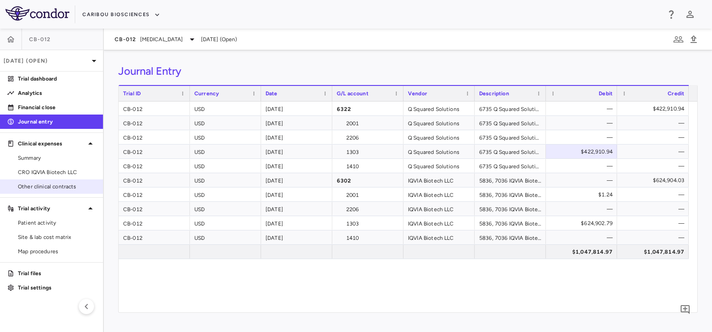
drag, startPoint x: 43, startPoint y: 157, endPoint x: 17, endPoint y: 181, distance: 35.9
click at [43, 157] on span "Summary" at bounding box center [57, 158] width 78 height 8
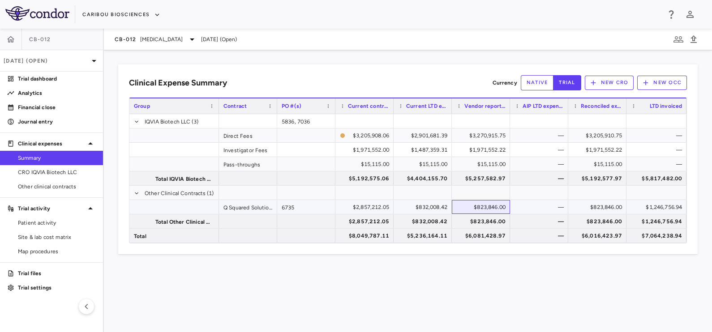
click at [485, 206] on div "$823,846.00" at bounding box center [483, 207] width 46 height 14
click at [611, 206] on div "$823,846.00" at bounding box center [599, 207] width 46 height 14
click at [163, 274] on div "Clinical Expense Summary Currency native trial New CRO New OCC Press SPACE to d…" at bounding box center [408, 191] width 608 height 282
click at [141, 34] on div "CB-012 Acute Myeloid Leukemia" at bounding box center [156, 39] width 83 height 11
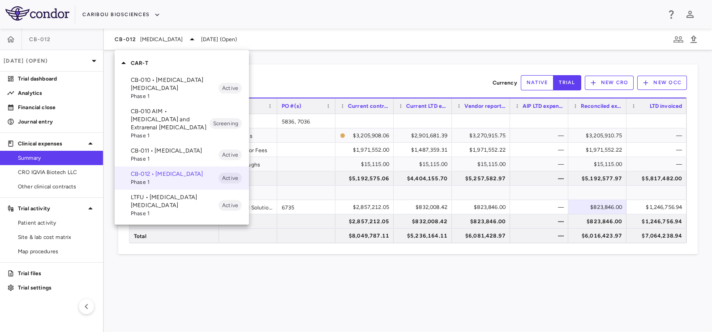
click at [284, 301] on div at bounding box center [356, 166] width 712 height 332
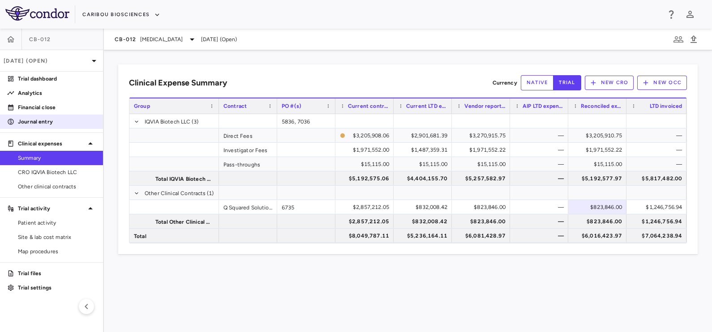
click at [65, 125] on p "Journal entry" at bounding box center [57, 122] width 78 height 8
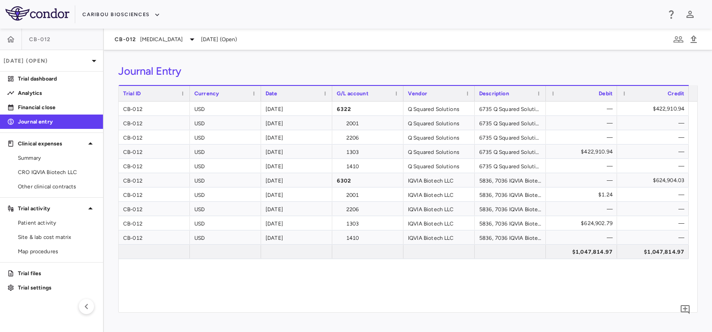
click at [593, 279] on div "CB-012 USD 2025-09-30 6322 Q Squared Solutions 6735 Q Squared Solutions ADMINIS…" at bounding box center [408, 207] width 579 height 211
